Goal: Task Accomplishment & Management: Use online tool/utility

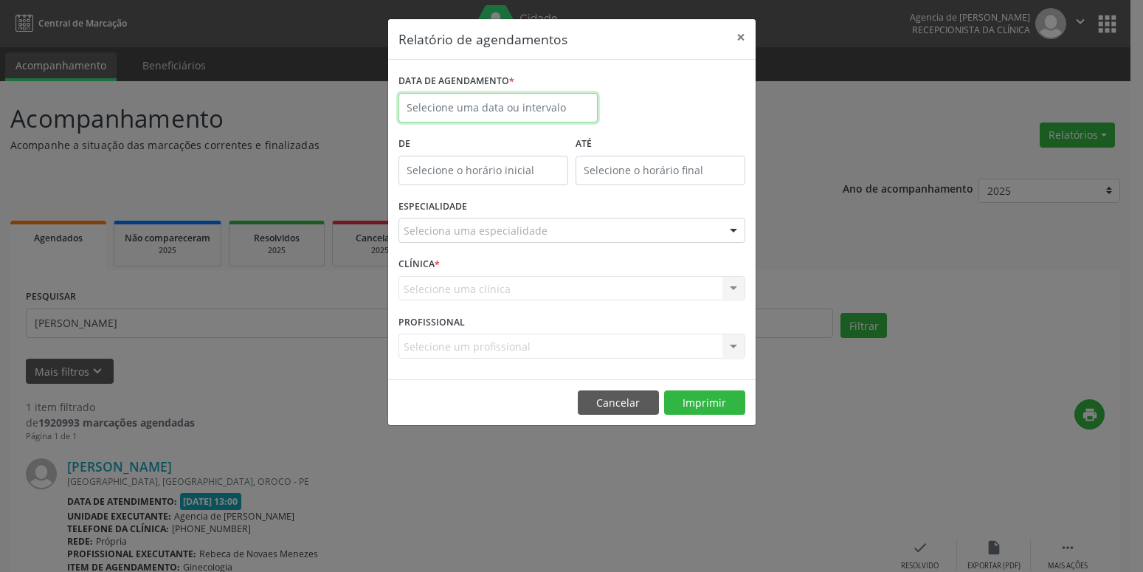
click at [520, 103] on input "text" at bounding box center [497, 108] width 199 height 30
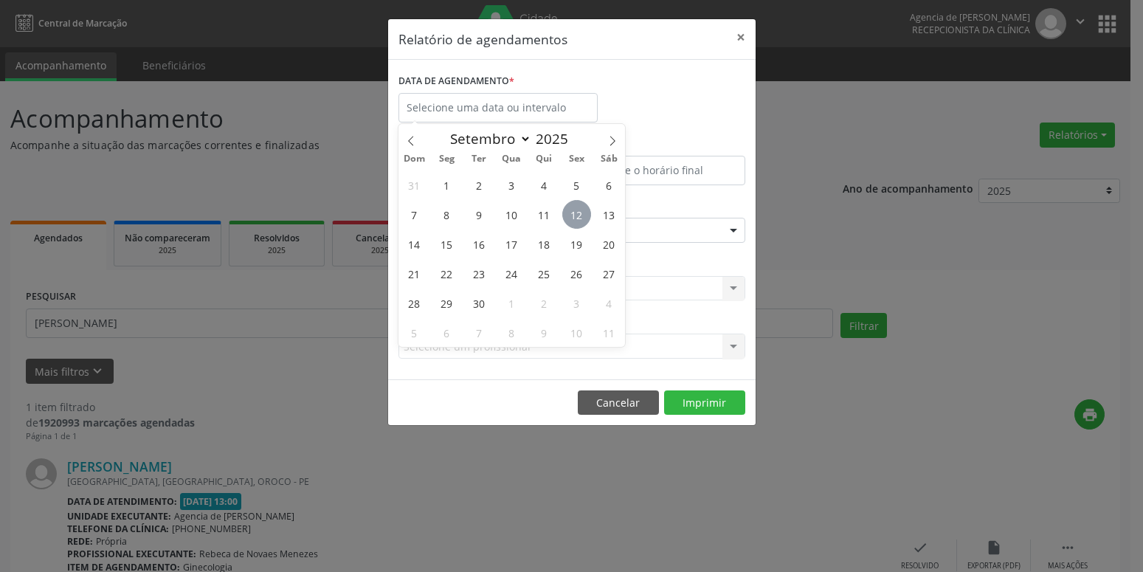
click at [565, 215] on span "12" at bounding box center [576, 214] width 29 height 29
type input "[DATE]"
click at [565, 215] on span "12" at bounding box center [576, 214] width 29 height 29
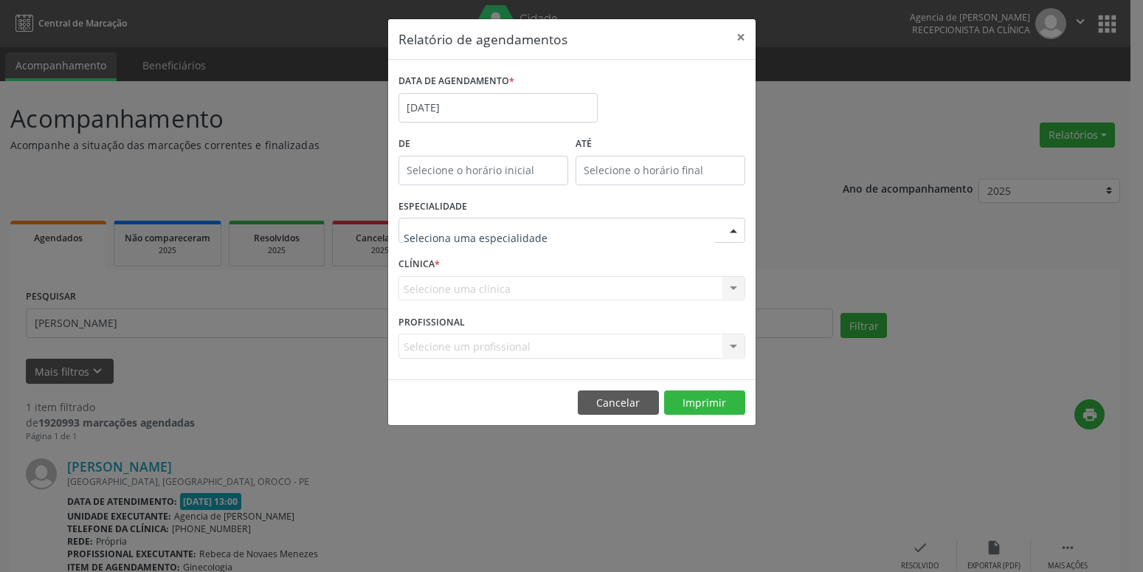
click at [572, 232] on div at bounding box center [571, 230] width 347 height 25
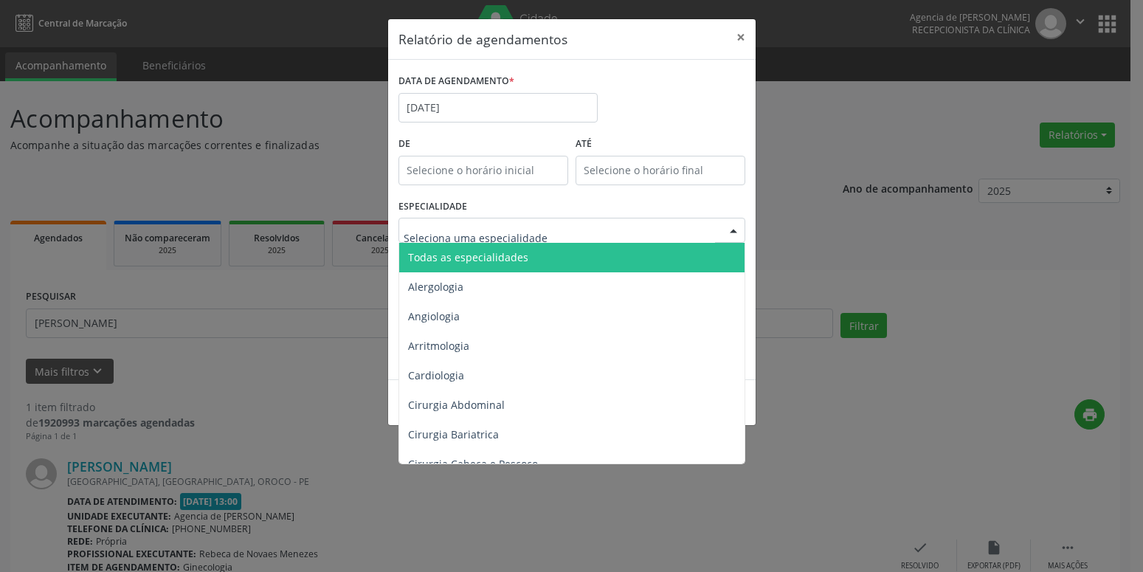
click at [571, 245] on span "Todas as especialidades" at bounding box center [572, 258] width 347 height 30
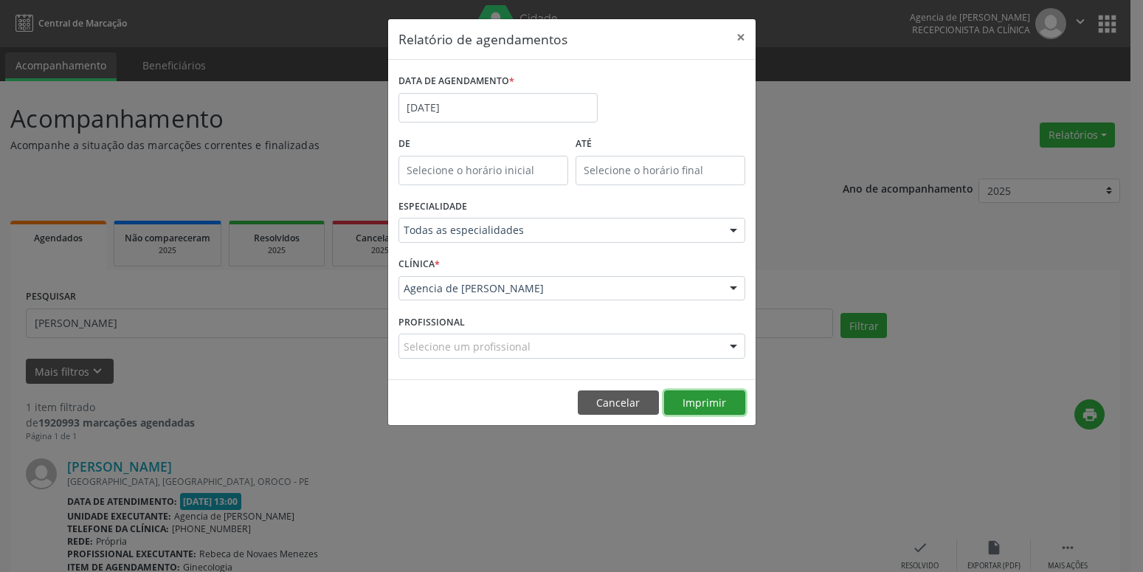
click at [704, 405] on button "Imprimir" at bounding box center [704, 402] width 81 height 25
click at [511, 111] on input "[DATE]" at bounding box center [497, 108] width 199 height 30
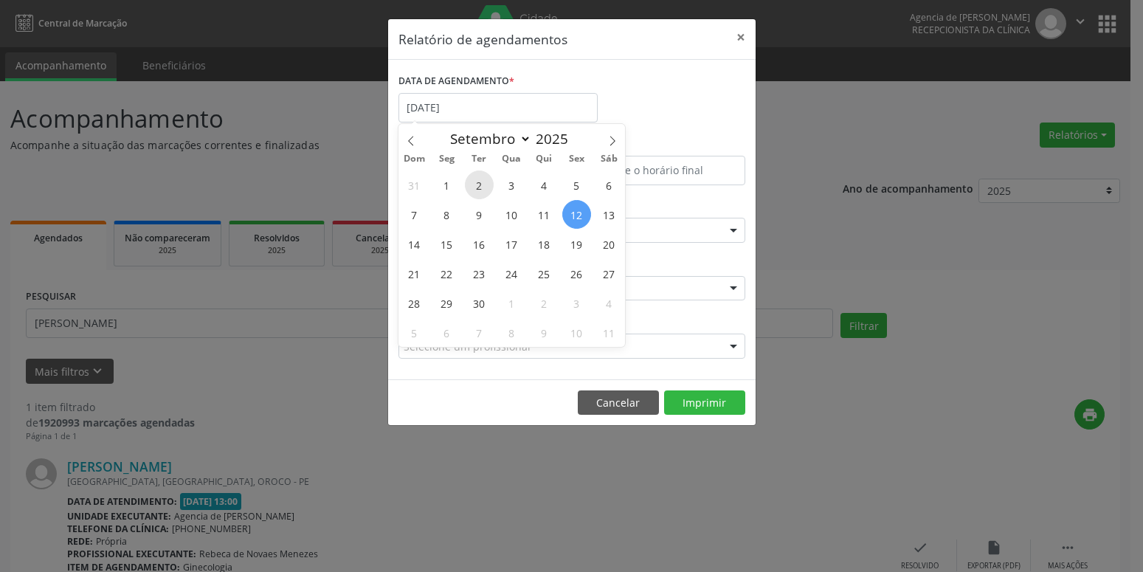
click at [480, 187] on span "2" at bounding box center [479, 184] width 29 height 29
type input "[DATE]"
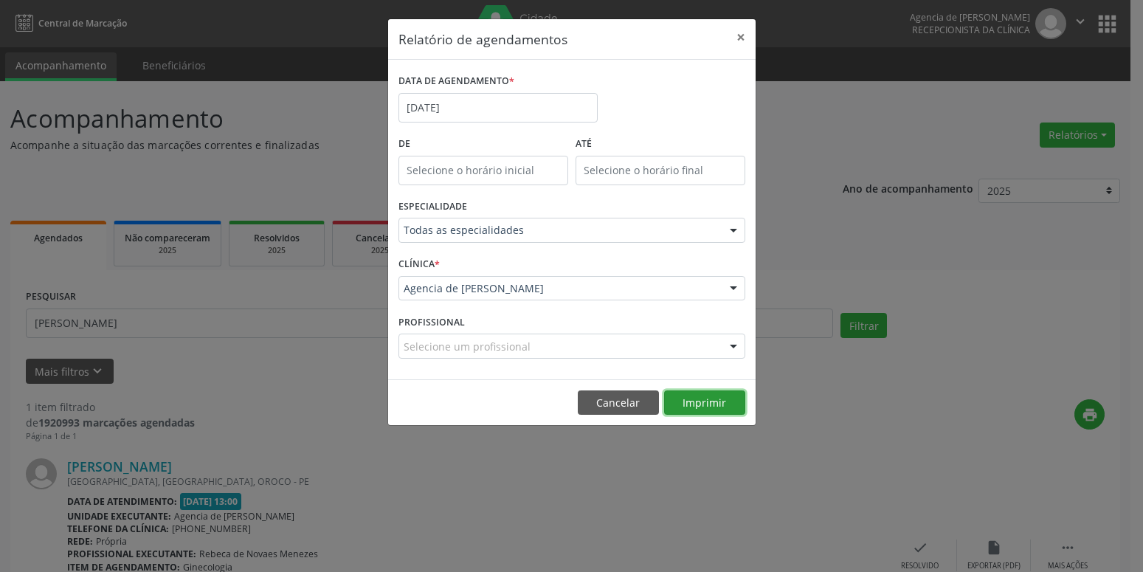
click at [692, 399] on button "Imprimir" at bounding box center [704, 402] width 81 height 25
